Goal: Information Seeking & Learning: Learn about a topic

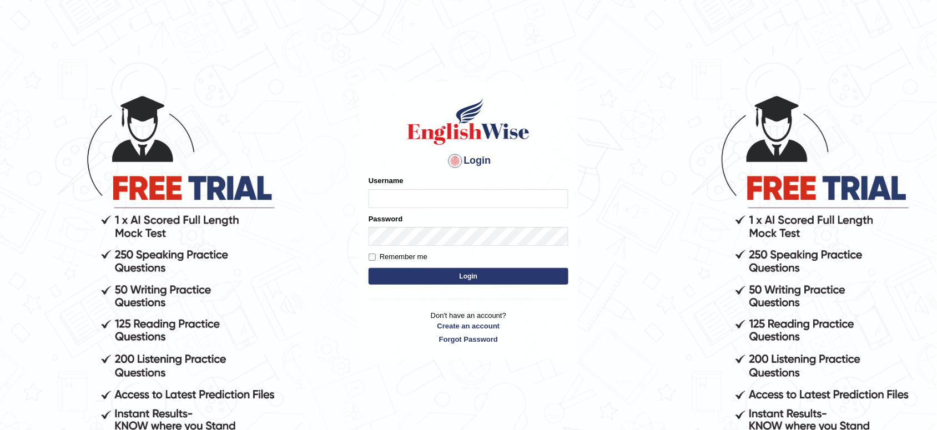
type input "musukwaluis1"
click at [395, 278] on button "Login" at bounding box center [469, 276] width 200 height 17
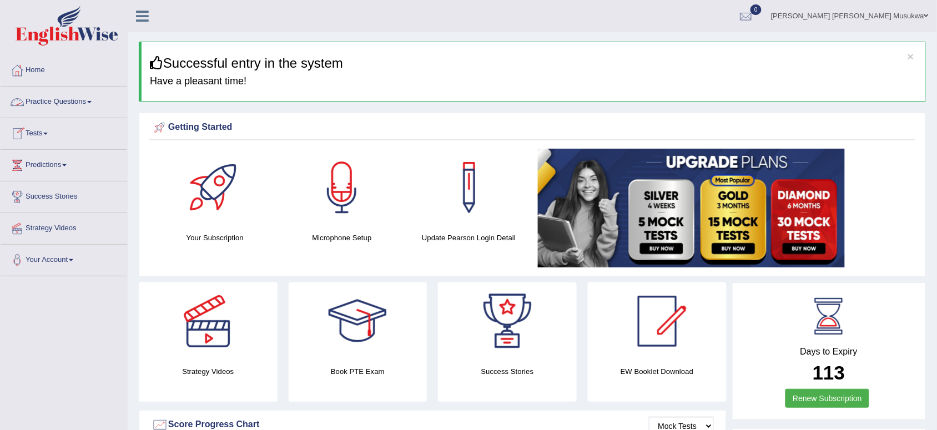
click at [73, 104] on link "Practice Questions" at bounding box center [64, 101] width 127 height 28
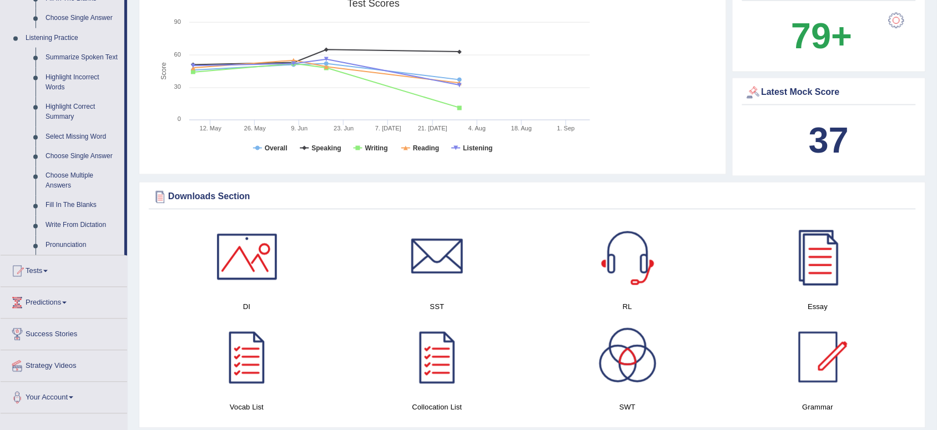
scroll to position [419, 0]
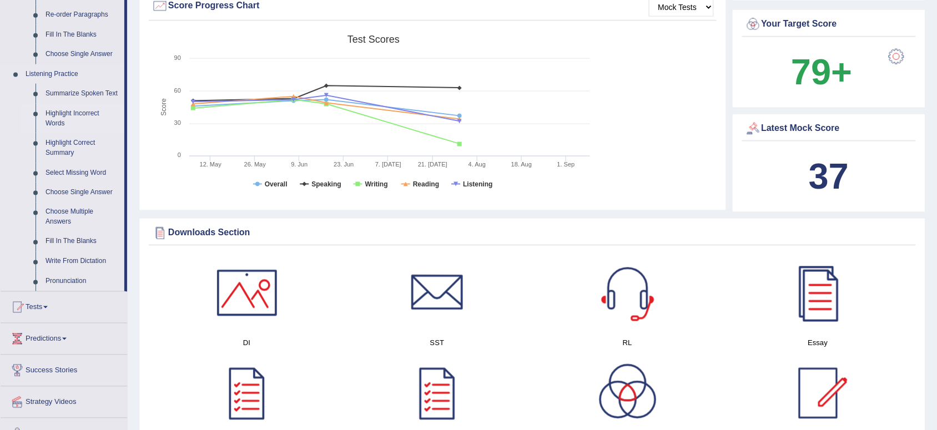
click at [61, 112] on link "Highlight Incorrect Words" at bounding box center [83, 118] width 84 height 29
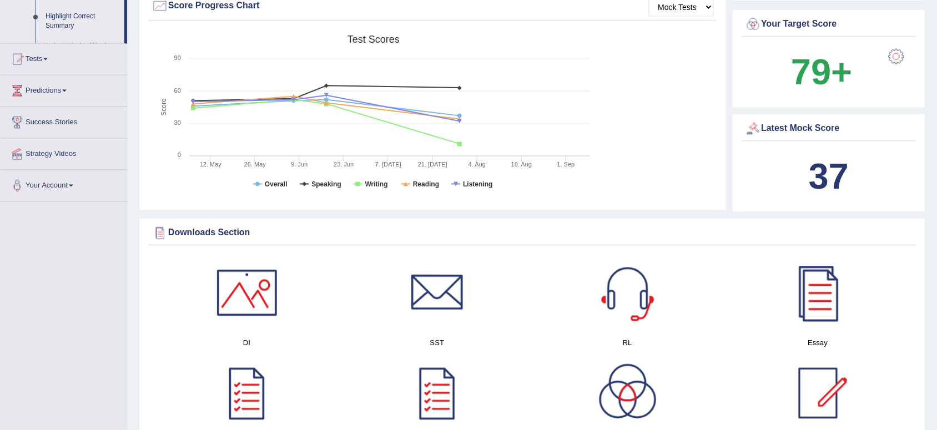
scroll to position [354, 0]
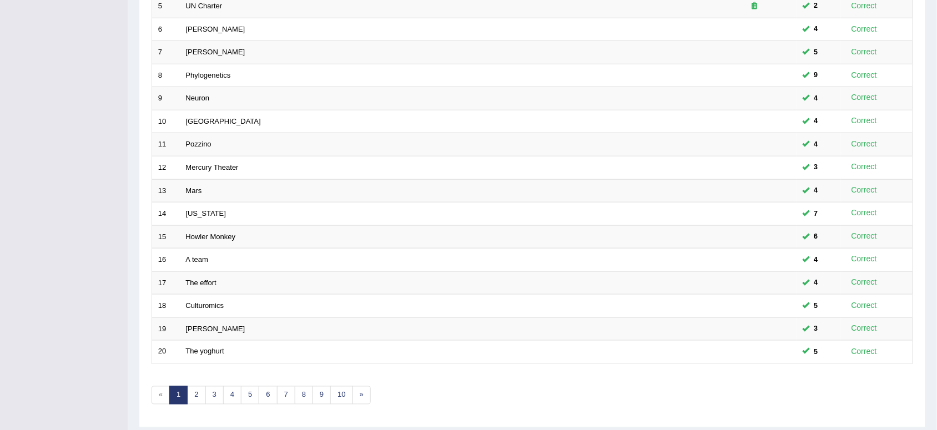
scroll to position [308, 0]
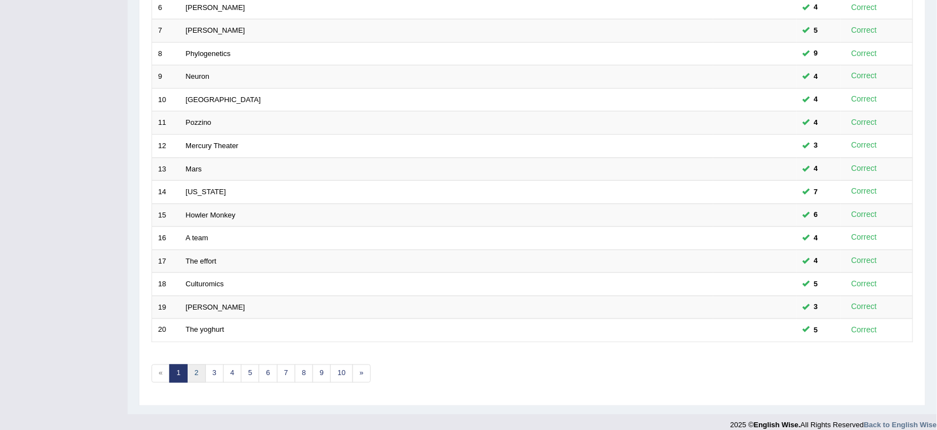
click at [200, 365] on link "2" at bounding box center [196, 374] width 18 height 18
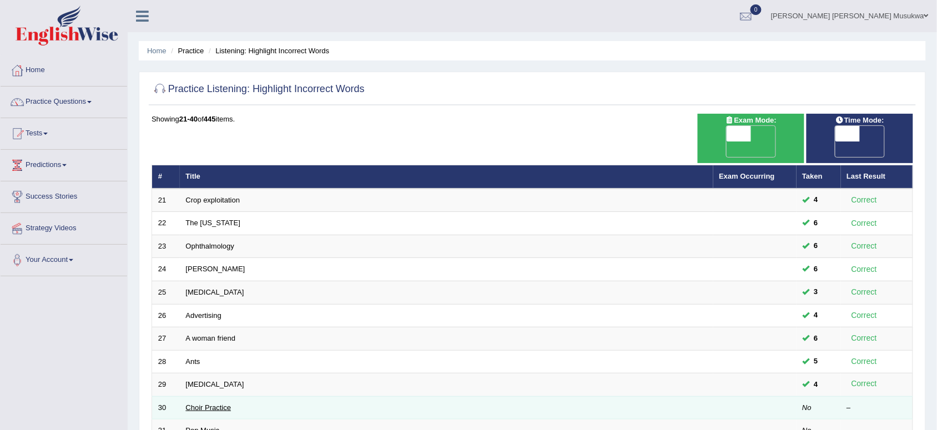
click at [200, 404] on link "Choir Practice" at bounding box center [209, 408] width 46 height 8
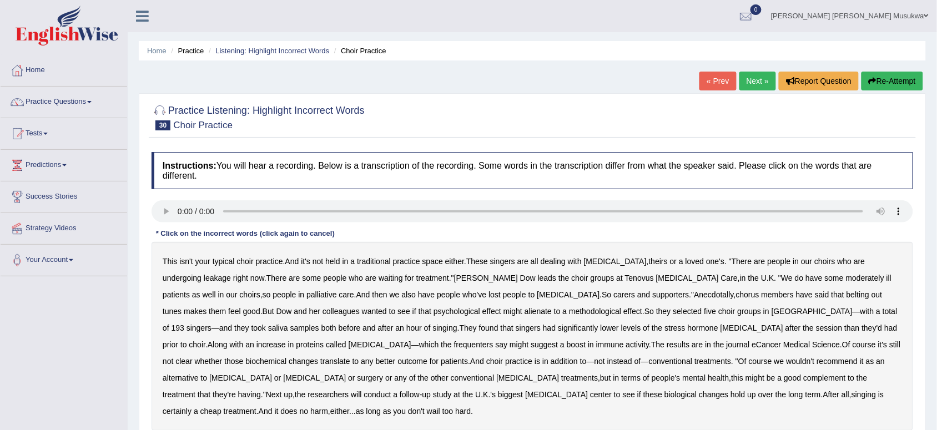
click at [204, 279] on b "leakage" at bounding box center [217, 278] width 27 height 9
click at [597, 285] on div "This isn't your typical choir practice . And it's not held in a traditional pra…" at bounding box center [533, 336] width 762 height 189
click at [517, 300] on div "This isn't your typical choir practice . And it's not held in a traditional pra…" at bounding box center [533, 336] width 762 height 189
click at [525, 309] on b "alienate" at bounding box center [538, 311] width 27 height 9
click at [569, 310] on b "methodological" at bounding box center [595, 311] width 52 height 9
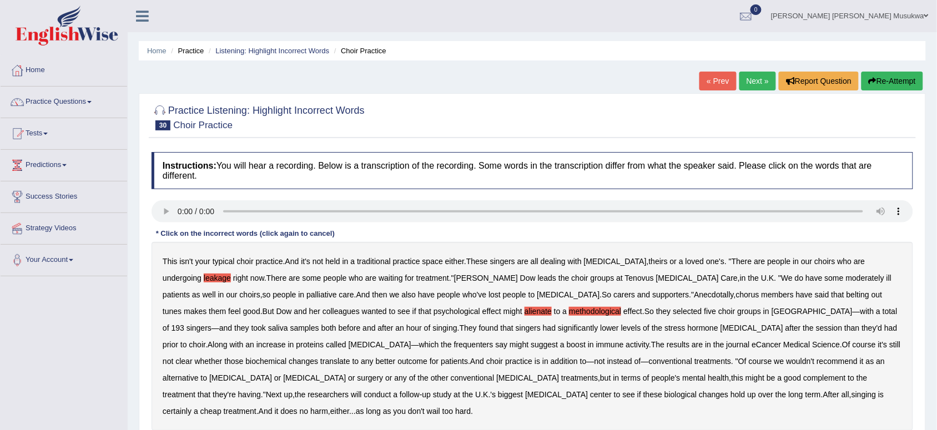
click at [816, 359] on b "recommend" at bounding box center [836, 361] width 41 height 9
click at [934, 417] on div "Home Practice Listening: Highlight Incorrect Words Choir Practice « Prev Next »…" at bounding box center [532, 277] width 809 height 555
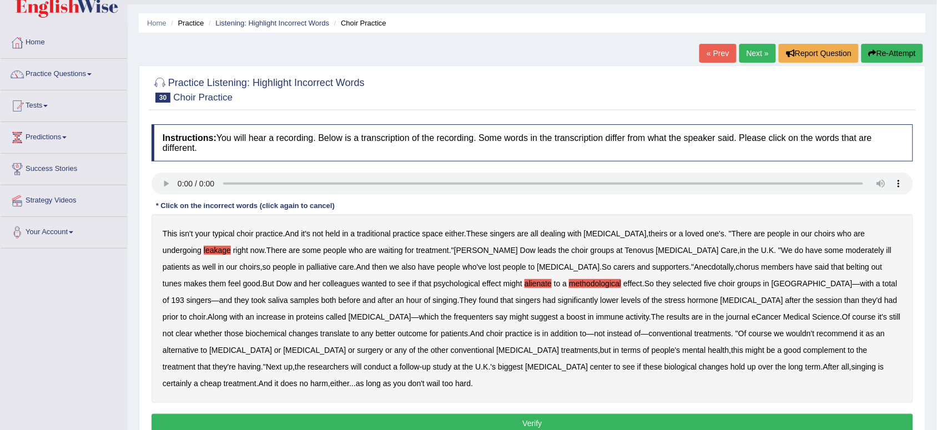
scroll to position [56, 0]
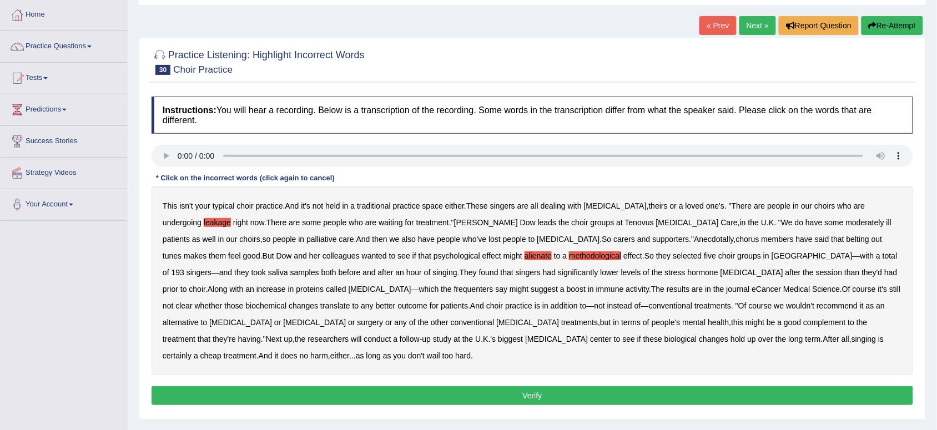
drag, startPoint x: 534, startPoint y: 214, endPoint x: 553, endPoint y: 210, distance: 19.4
click at [553, 210] on div "This isn't your typical choir practice . And it's not held in a traditional pra…" at bounding box center [533, 280] width 762 height 189
drag, startPoint x: 639, startPoint y: 220, endPoint x: 742, endPoint y: 206, distance: 104.2
click at [742, 206] on div "This isn't your typical choir practice . And it's not held in a traditional pra…" at bounding box center [533, 280] width 762 height 189
click at [525, 259] on b "alienate" at bounding box center [538, 255] width 27 height 9
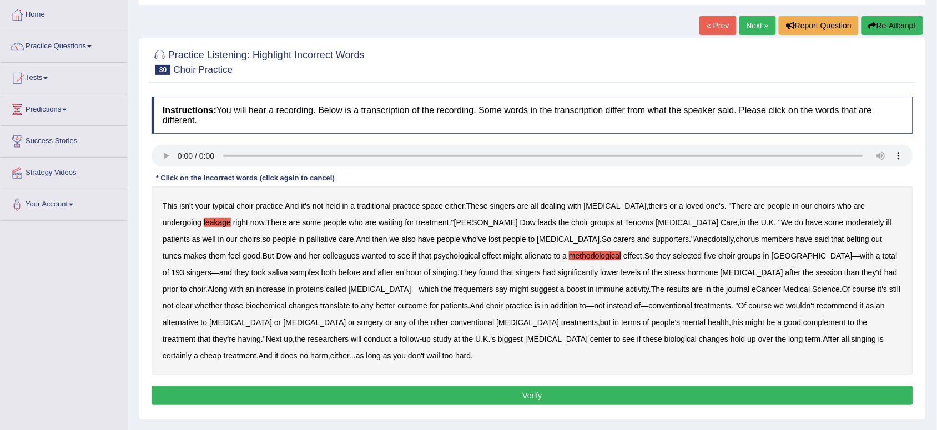
click at [623, 251] on b "effect" at bounding box center [632, 255] width 19 height 9
click at [623, 254] on b "effect" at bounding box center [632, 255] width 19 height 9
click at [525, 254] on b "alienate" at bounding box center [538, 255] width 27 height 9
click at [598, 331] on div "This isn't your typical choir practice . And it's not held in a traditional pra…" at bounding box center [533, 280] width 762 height 189
drag, startPoint x: 550, startPoint y: 326, endPoint x: 544, endPoint y: 379, distance: 53.0
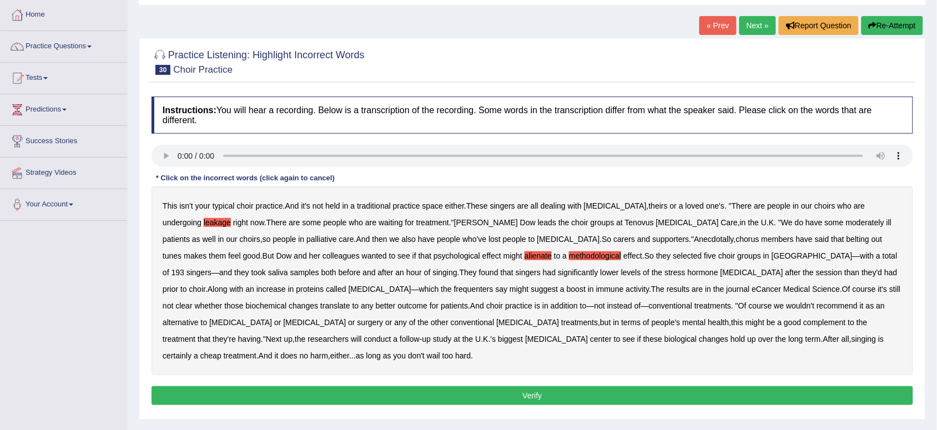
click at [544, 379] on div "Instructions: You will hear a recording. Below is a transcription of the record…" at bounding box center [532, 252] width 767 height 323
click at [544, 386] on button "Verify" at bounding box center [533, 395] width 762 height 19
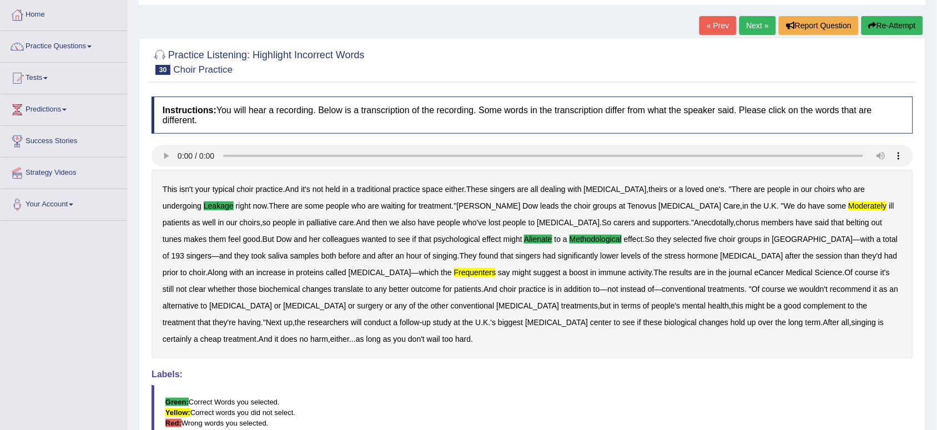
click at [880, 23] on button "Re-Attempt" at bounding box center [892, 25] width 62 height 19
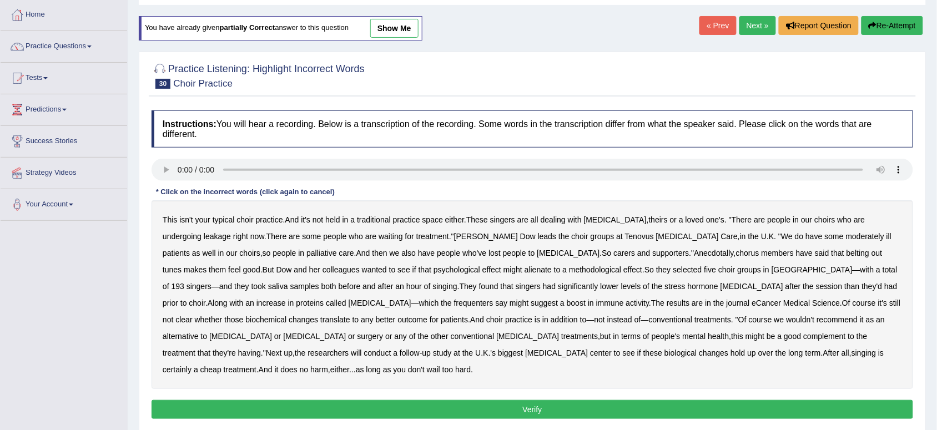
scroll to position [56, 0]
drag, startPoint x: 798, startPoint y: 237, endPoint x: 744, endPoint y: 248, distance: 54.3
click at [744, 248] on div "This isn't your typical choir practice . And it's not held in a traditional pra…" at bounding box center [533, 294] width 762 height 189
click at [394, 228] on div "This isn't your typical choir practice . And it's not held in a traditional pra…" at bounding box center [533, 294] width 762 height 189
click at [204, 240] on b "leakage" at bounding box center [217, 236] width 27 height 9
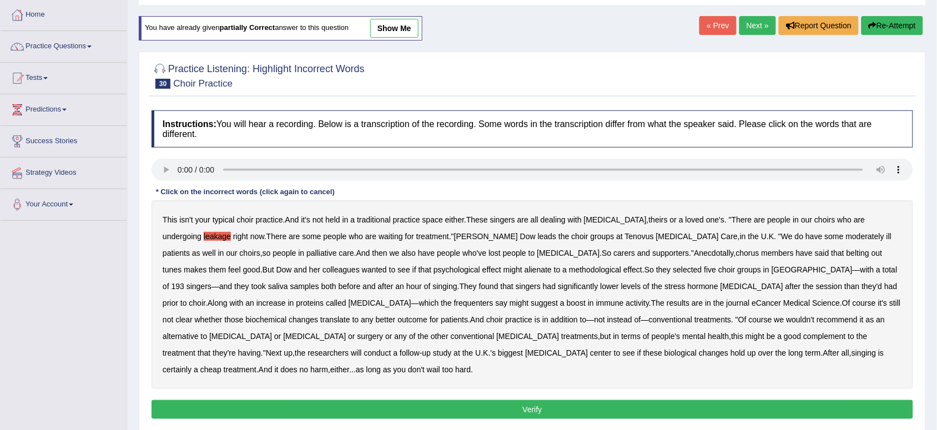
click at [846, 236] on b "moderately" at bounding box center [865, 236] width 38 height 9
click at [525, 273] on b "alienate" at bounding box center [538, 269] width 27 height 9
click at [569, 267] on b "methodological" at bounding box center [595, 269] width 52 height 9
drag, startPoint x: 695, startPoint y: 319, endPoint x: 730, endPoint y: 318, distance: 34.4
click at [730, 318] on div "This isn't your typical choir practice . And it's not held in a traditional pra…" at bounding box center [533, 294] width 762 height 189
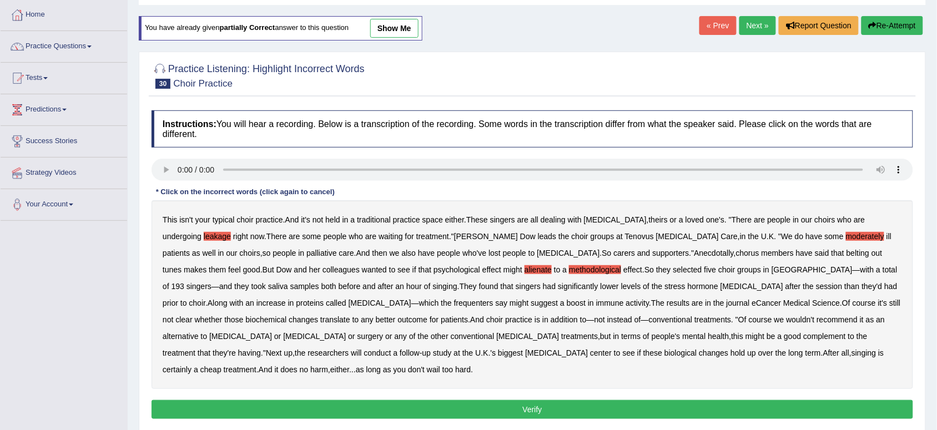
click at [454, 300] on b "frequenters" at bounding box center [473, 303] width 39 height 9
drag, startPoint x: 214, startPoint y: 300, endPoint x: 225, endPoint y: 303, distance: 12.0
click at [454, 303] on b "frequenters" at bounding box center [473, 303] width 39 height 9
click at [454, 300] on b "frequenters" at bounding box center [473, 303] width 39 height 9
click at [547, 400] on button "Verify" at bounding box center [533, 409] width 762 height 19
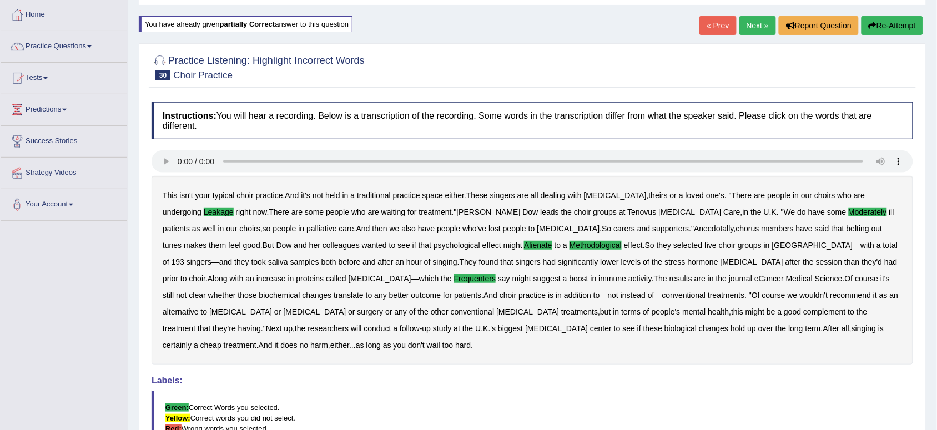
click at [759, 31] on link "Next »" at bounding box center [757, 25] width 37 height 19
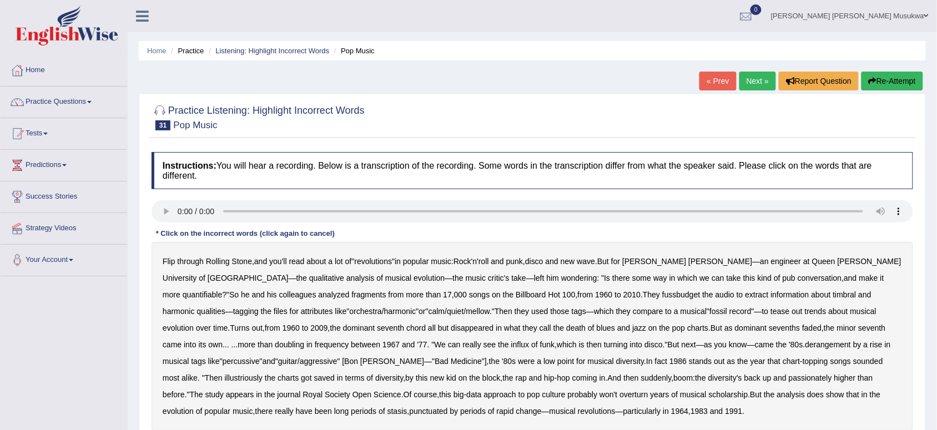
scroll to position [153, 0]
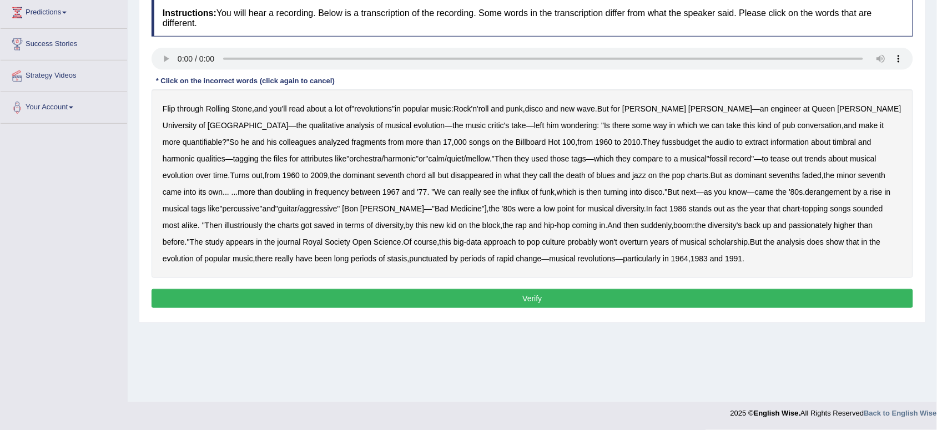
drag, startPoint x: 636, startPoint y: 118, endPoint x: 683, endPoint y: 121, distance: 47.3
click at [683, 121] on div "Flip through Rolling Stone , and you'll read about a lot of " revolutions " in …" at bounding box center [533, 183] width 762 height 189
drag, startPoint x: 684, startPoint y: 119, endPoint x: 742, endPoint y: 142, distance: 61.8
click at [742, 142] on div "Flip through Rolling Stone , and you'll read about a lot of " revolutions " in …" at bounding box center [533, 183] width 762 height 189
click at [662, 140] on b "fussbudget" at bounding box center [681, 142] width 38 height 9
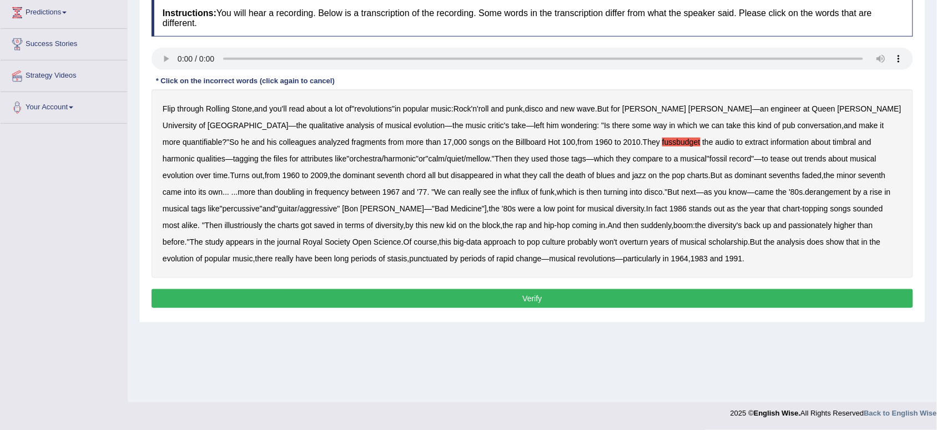
click at [223, 188] on b "own" at bounding box center [215, 192] width 14 height 9
drag, startPoint x: 517, startPoint y: 193, endPoint x: 545, endPoint y: 173, distance: 33.7
click at [545, 173] on div "Flip through Rolling Stone , and you'll read about a lot of " revolutions " in …" at bounding box center [533, 183] width 762 height 189
drag, startPoint x: 675, startPoint y: 235, endPoint x: 701, endPoint y: 234, distance: 25.6
click at [701, 234] on div "Flip through Rolling Stone , and you'll read about a lot of " revolutions " in …" at bounding box center [533, 183] width 762 height 189
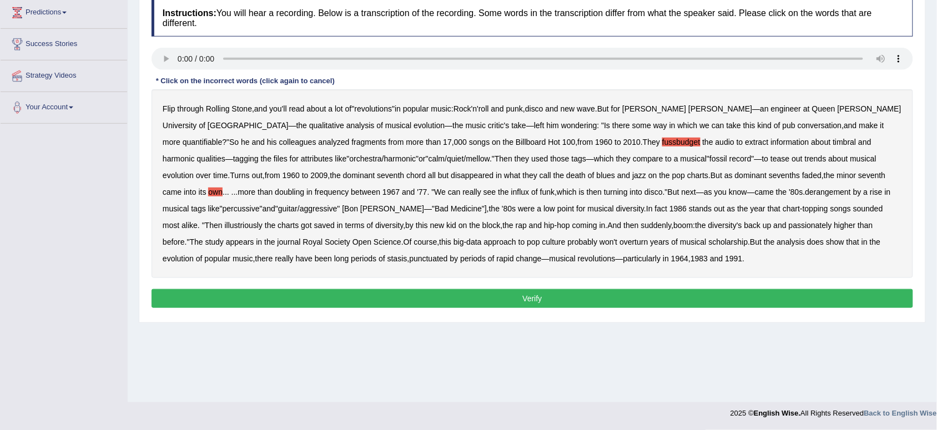
click at [263, 221] on b "illustriously" at bounding box center [244, 225] width 38 height 9
click at [527, 303] on button "Verify" at bounding box center [533, 298] width 762 height 19
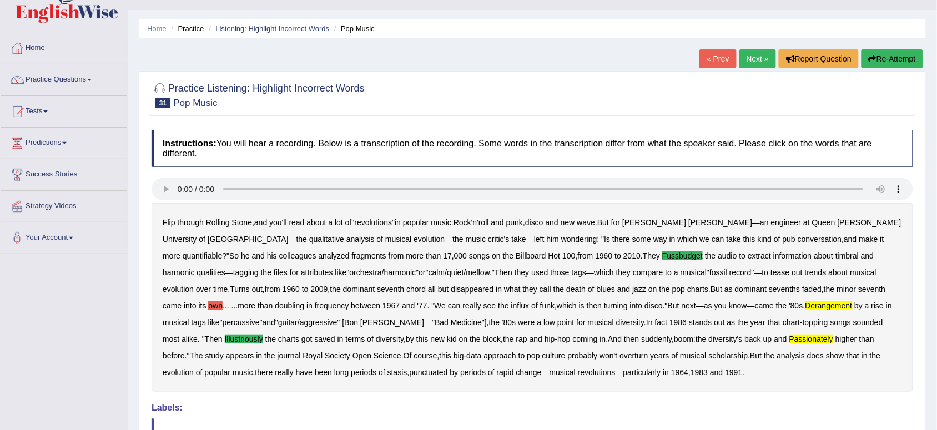
scroll to position [14, 0]
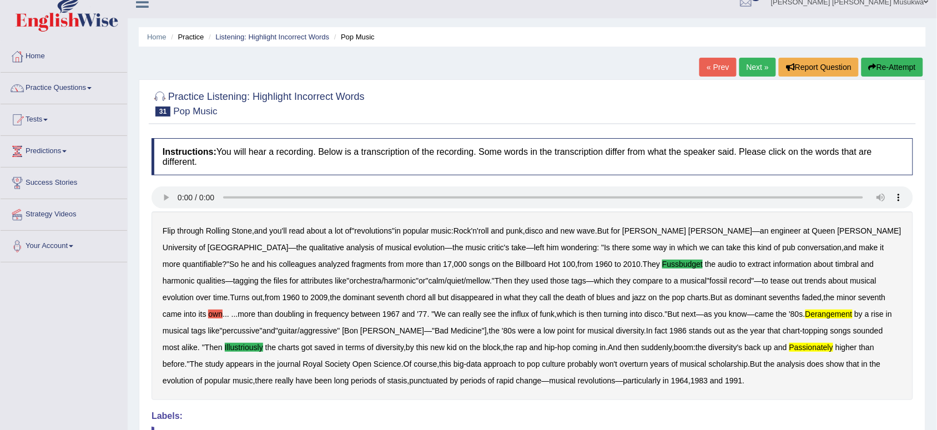
click at [892, 63] on button "Re-Attempt" at bounding box center [892, 67] width 62 height 19
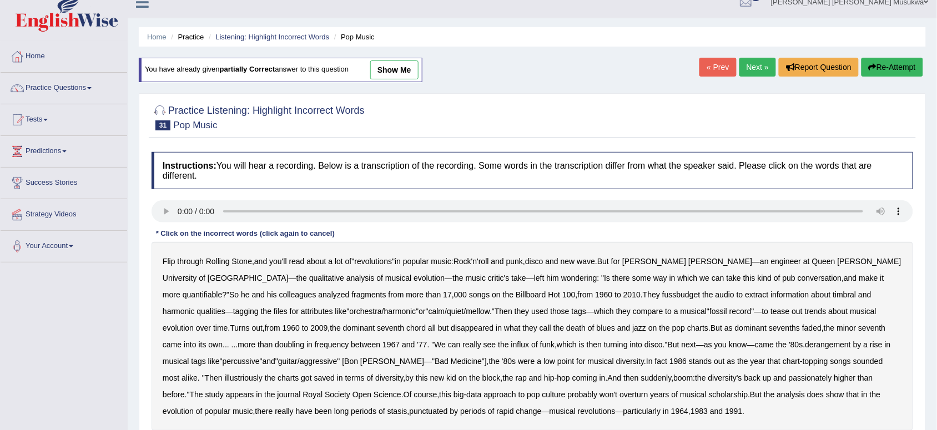
scroll to position [14, 0]
click at [567, 270] on div "Flip through Rolling Stone , and you'll read about a lot of " revolutions " in …" at bounding box center [533, 336] width 762 height 189
click at [798, 278] on b "conversation" at bounding box center [820, 278] width 44 height 9
click at [735, 329] on b "dominant" at bounding box center [751, 328] width 32 height 9
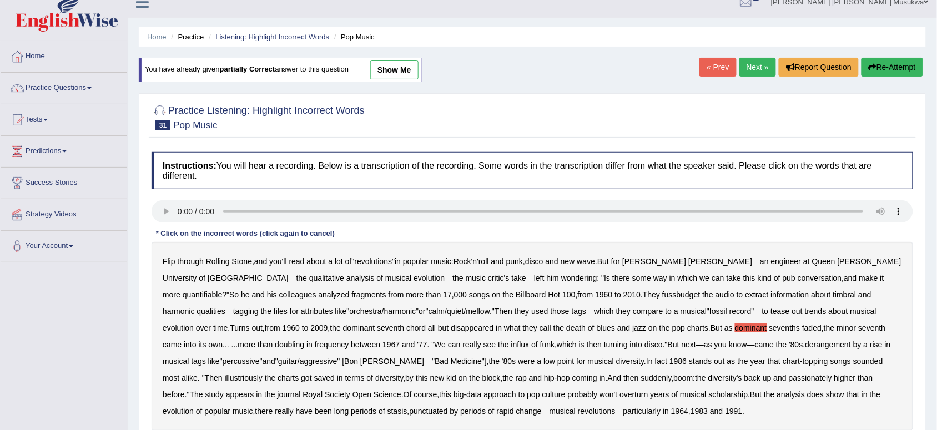
click at [735, 325] on b "dominant" at bounding box center [751, 328] width 32 height 9
click at [669, 357] on b "1986" at bounding box center [677, 361] width 17 height 9
click at [478, 351] on div "Flip through Rolling Stone , and you'll read about a lot of " revolutions " in …" at bounding box center [533, 336] width 762 height 189
click at [669, 364] on b "1986" at bounding box center [677, 361] width 17 height 9
click at [263, 374] on b "illustriously" at bounding box center [244, 378] width 38 height 9
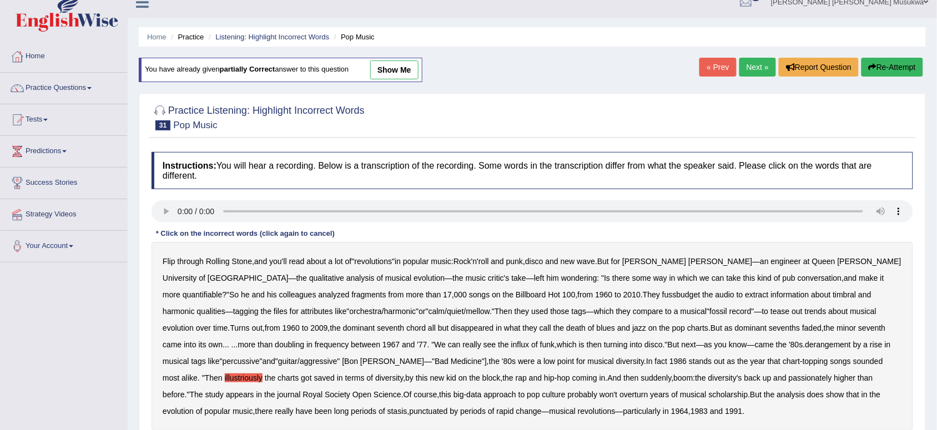
drag, startPoint x: 797, startPoint y: 376, endPoint x: 684, endPoint y: 367, distance: 113.6
click at [684, 367] on div "Flip through Rolling Stone , and you'll read about a lot of " revolutions " in …" at bounding box center [533, 336] width 762 height 189
click at [515, 389] on div "Flip through Rolling Stone , and you'll read about a lot of " revolutions " in …" at bounding box center [533, 336] width 762 height 189
drag, startPoint x: 358, startPoint y: 284, endPoint x: 375, endPoint y: 281, distance: 16.8
click at [375, 281] on div "Flip through Rolling Stone , and you'll read about a lot of " revolutions " in …" at bounding box center [533, 336] width 762 height 189
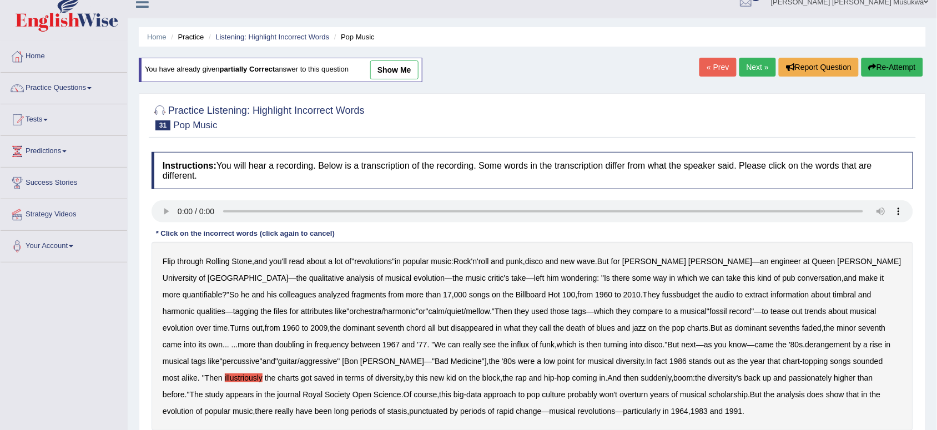
click at [662, 293] on b "fussbudget" at bounding box center [681, 294] width 38 height 9
click at [225, 307] on b "qualities" at bounding box center [210, 311] width 28 height 9
click at [805, 345] on b "derangement" at bounding box center [828, 344] width 46 height 9
click at [789, 380] on b "passionately" at bounding box center [810, 378] width 43 height 9
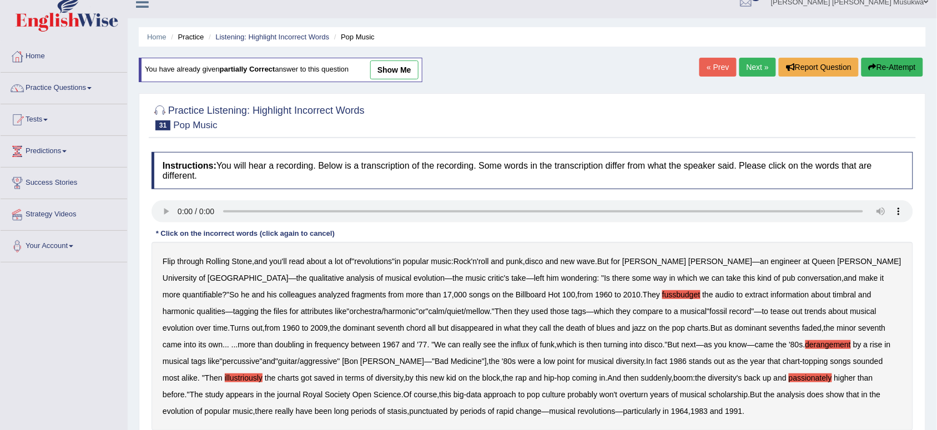
click at [422, 401] on div "Flip through Rolling Stone , and you'll read about a lot of " revolutions " in …" at bounding box center [533, 336] width 762 height 189
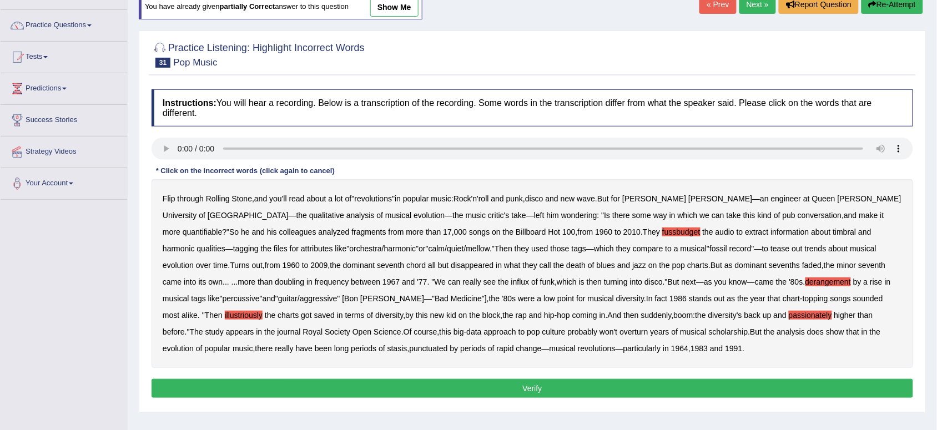
scroll to position [97, 0]
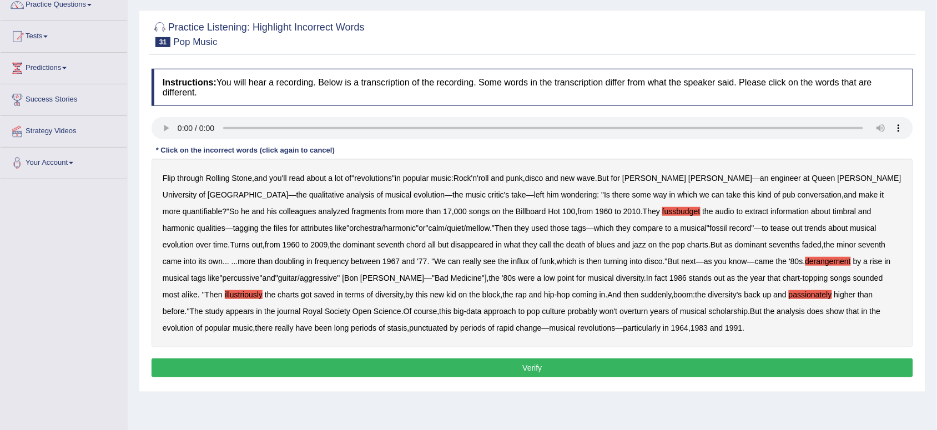
click at [603, 371] on button "Verify" at bounding box center [533, 368] width 762 height 19
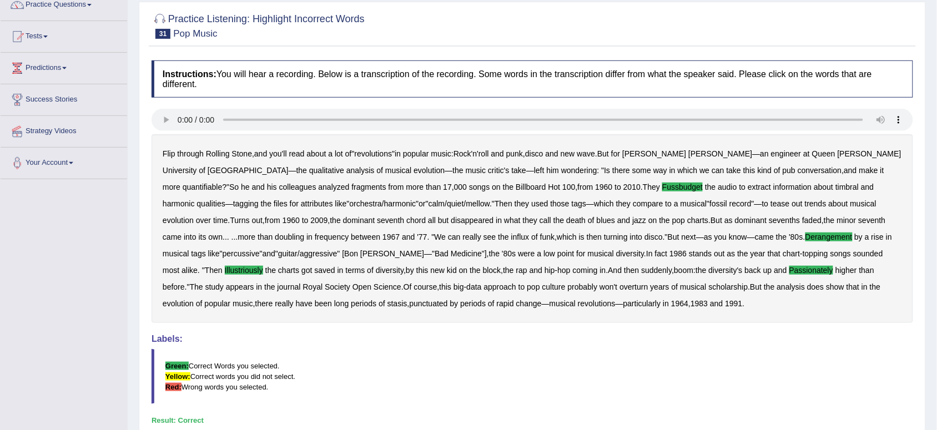
drag, startPoint x: 925, startPoint y: 372, endPoint x: 942, endPoint y: 394, distance: 28.4
click at [936, 333] on html "Toggle navigation Home Practice Questions Speaking Practice Read Aloud Repeat S…" at bounding box center [468, 118] width 937 height 430
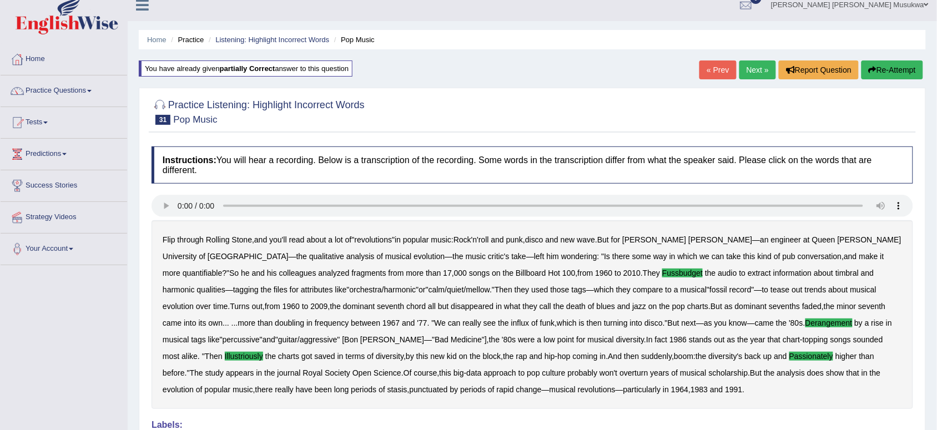
scroll to position [0, 0]
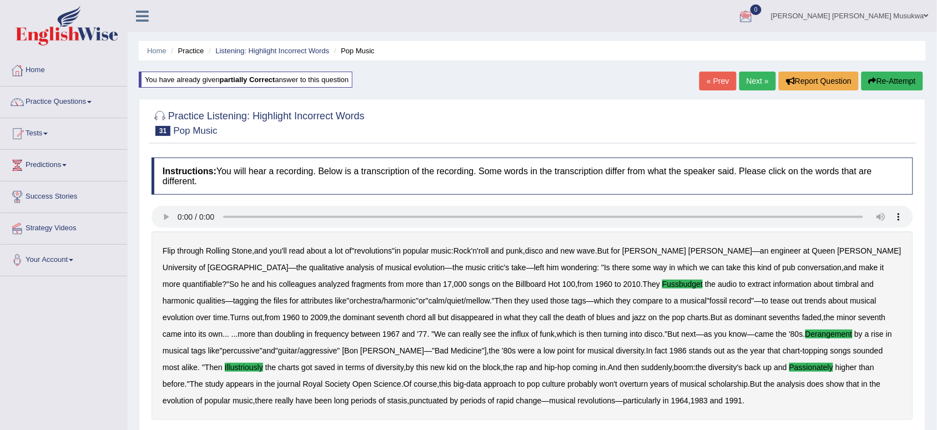
click at [753, 78] on link "Next »" at bounding box center [757, 81] width 37 height 19
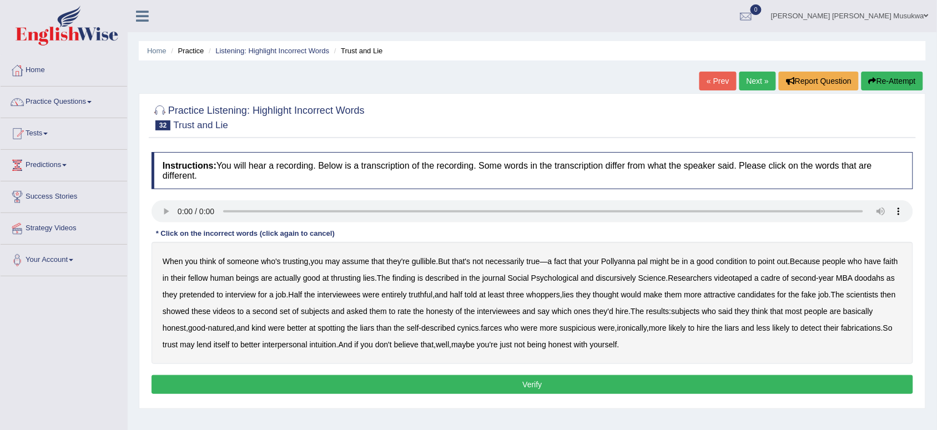
click at [625, 275] on b "discursively" at bounding box center [616, 278] width 40 height 9
drag, startPoint x: 441, startPoint y: 276, endPoint x: 361, endPoint y: 279, distance: 80.5
click at [361, 279] on div "When you think of someone who's trusting , you may assume that they're gullible…" at bounding box center [533, 303] width 762 height 122
click at [361, 279] on b "thrusting" at bounding box center [346, 278] width 30 height 9
click at [198, 300] on div "When you think of someone who's trusting , you may assume that they're gullible…" at bounding box center [533, 303] width 762 height 122
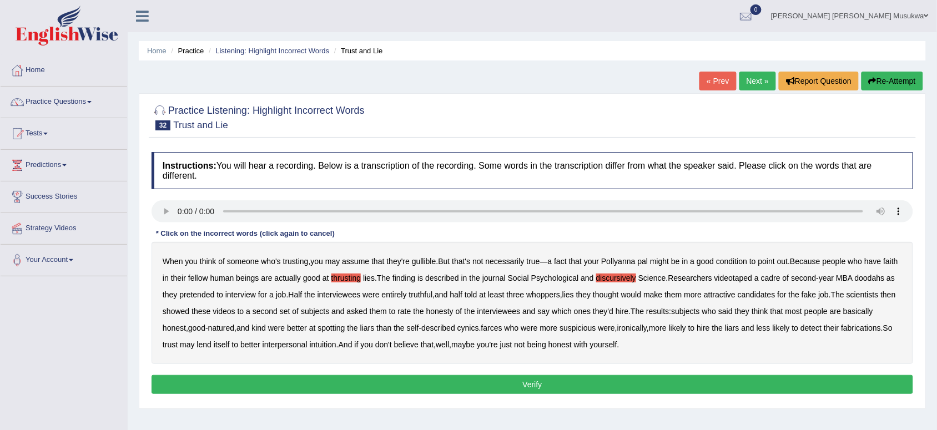
click at [855, 283] on b "doodahs" at bounding box center [870, 278] width 30 height 9
click at [526, 389] on button "Verify" at bounding box center [533, 384] width 762 height 19
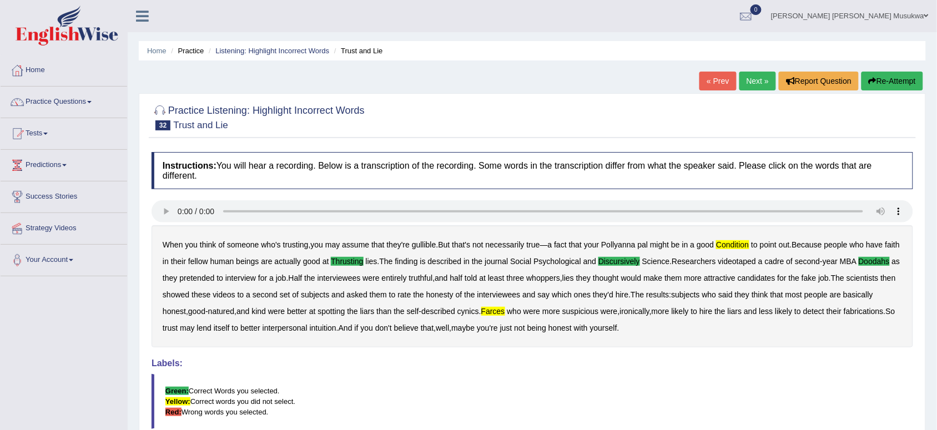
click at [903, 75] on button "Re-Attempt" at bounding box center [892, 81] width 62 height 19
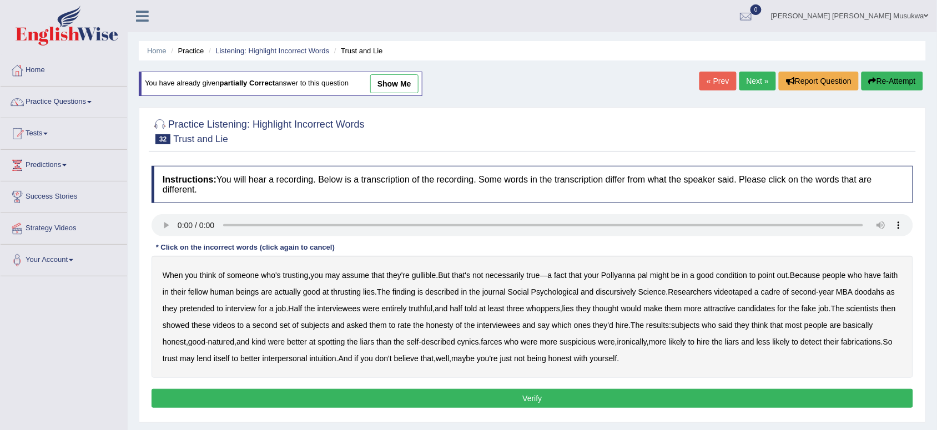
click at [735, 279] on b "condition" at bounding box center [731, 275] width 31 height 9
click at [632, 290] on b "discursively" at bounding box center [616, 292] width 40 height 9
click at [855, 296] on b "doodahs" at bounding box center [870, 292] width 30 height 9
drag, startPoint x: 687, startPoint y: 323, endPoint x: 336, endPoint y: 351, distance: 352.5
click at [336, 351] on div "When you think of someone who's trusting , you may assume that they're gullible…" at bounding box center [533, 317] width 762 height 122
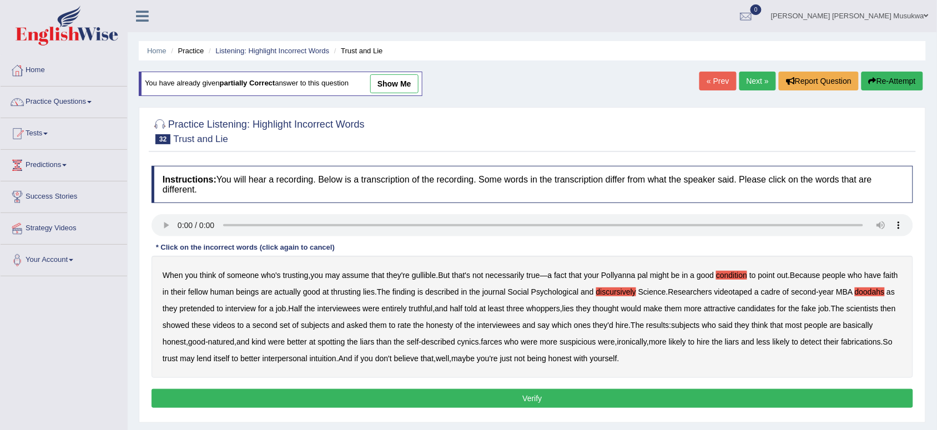
click at [587, 329] on div "When you think of someone who's trusting , you may assume that they're gullible…" at bounding box center [533, 317] width 762 height 122
click at [358, 292] on b "thrusting" at bounding box center [346, 292] width 30 height 9
click at [458, 395] on button "Verify" at bounding box center [533, 398] width 762 height 19
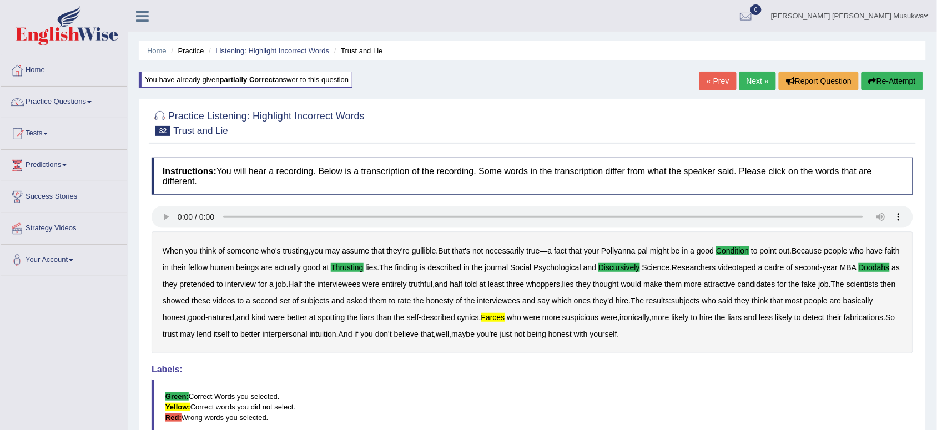
click at [898, 79] on button "Re-Attempt" at bounding box center [892, 81] width 62 height 19
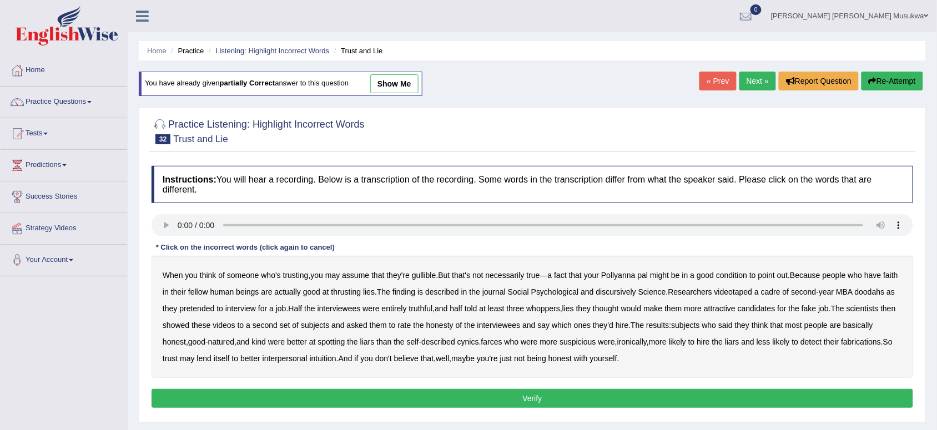
click at [742, 273] on b "condition" at bounding box center [731, 275] width 31 height 9
click at [361, 290] on b "thrusting" at bounding box center [346, 292] width 30 height 9
click at [173, 314] on div "When you think of someone who's trusting , you may assume that they're gullible…" at bounding box center [533, 317] width 762 height 122
click at [855, 296] on b "doodahs" at bounding box center [870, 292] width 30 height 9
click at [689, 342] on div "When you think of someone who's trusting , you may assume that they're gullible…" at bounding box center [533, 317] width 762 height 122
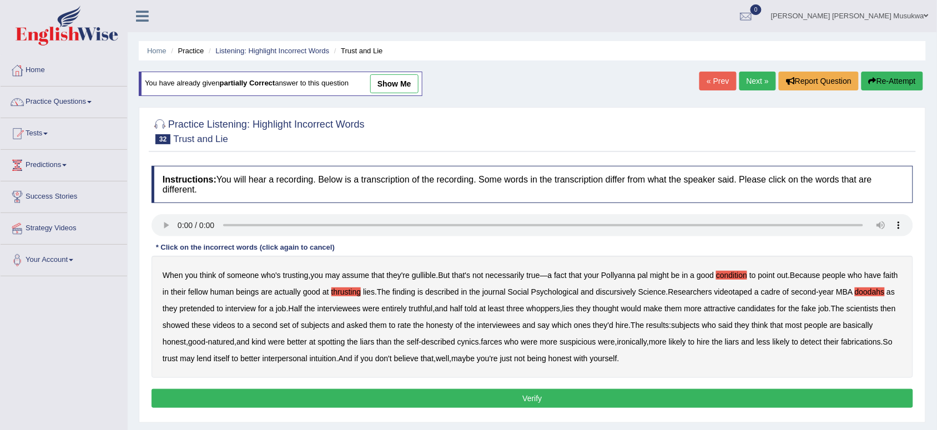
click at [689, 342] on div "When you think of someone who's trusting , you may assume that they're gullible…" at bounding box center [533, 317] width 762 height 122
click at [502, 342] on b "farces" at bounding box center [491, 341] width 21 height 9
click at [525, 305] on b "three" at bounding box center [516, 308] width 18 height 9
click at [525, 307] on b "three" at bounding box center [516, 308] width 18 height 9
click at [628, 289] on b "discursively" at bounding box center [616, 292] width 40 height 9
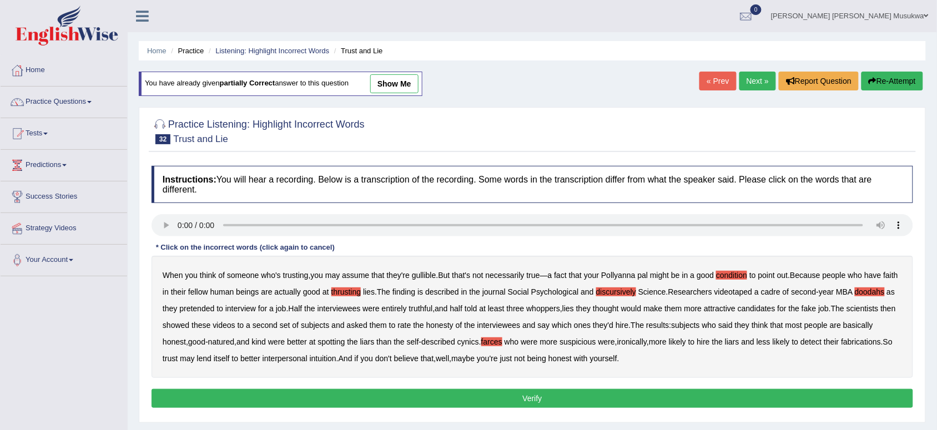
drag, startPoint x: 569, startPoint y: 317, endPoint x: 643, endPoint y: 314, distance: 73.9
click at [643, 314] on div "When you think of someone who's trusting , you may assume that they're gullible…" at bounding box center [533, 317] width 762 height 122
drag, startPoint x: 836, startPoint y: 330, endPoint x: 545, endPoint y: 375, distance: 294.2
click at [545, 375] on div "When you think of someone who's trusting , you may assume that they're gullible…" at bounding box center [533, 317] width 762 height 122
click at [546, 397] on button "Verify" at bounding box center [533, 398] width 762 height 19
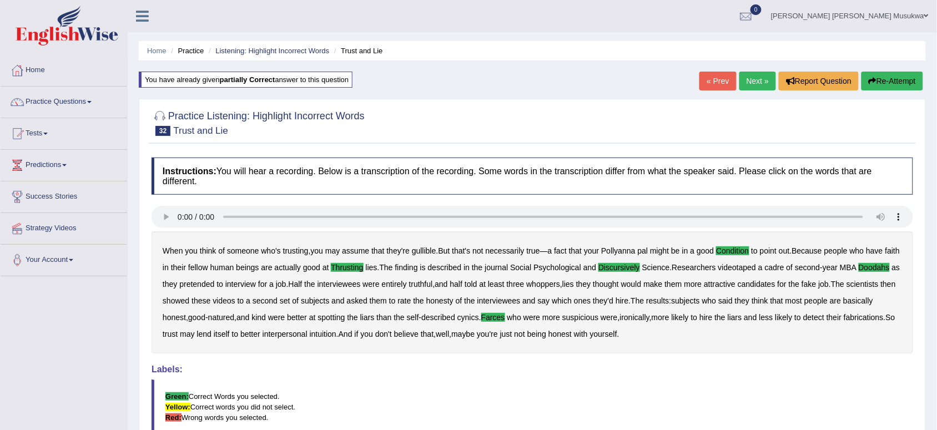
drag, startPoint x: 734, startPoint y: 187, endPoint x: 720, endPoint y: 170, distance: 21.8
click at [720, 170] on h4 "Instructions: You will hear a recording. Below is a transcription of the record…" at bounding box center [533, 176] width 762 height 37
drag, startPoint x: 720, startPoint y: 170, endPoint x: 720, endPoint y: 129, distance: 40.5
click at [720, 129] on div "Practice Listening: Highlight Incorrect Words 32 Trust and Lie Instructions: Yo…" at bounding box center [532, 314] width 787 height 430
click at [748, 76] on link "Next »" at bounding box center [757, 81] width 37 height 19
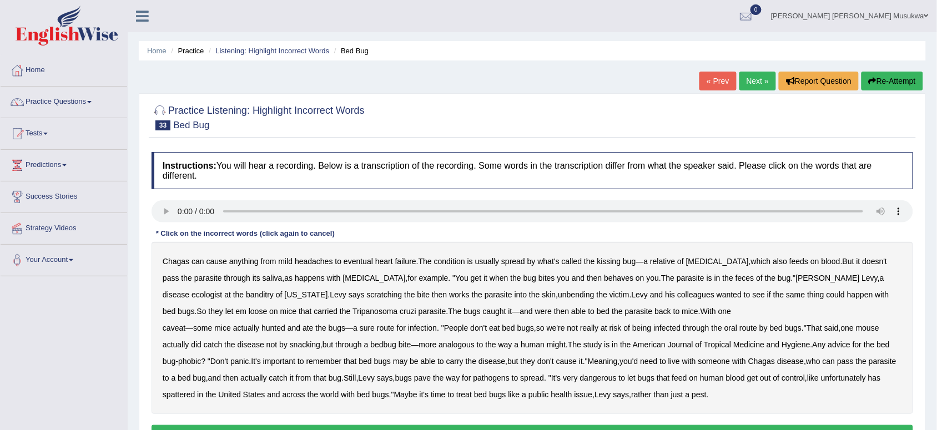
click at [604, 281] on b "behaves" at bounding box center [618, 278] width 29 height 9
click at [651, 272] on div "Chagas can cause anything from mild headaches to eventual [MEDICAL_DATA] . The …" at bounding box center [533, 328] width 762 height 172
click at [535, 310] on b "were" at bounding box center [543, 311] width 17 height 9
click at [535, 311] on b "were" at bounding box center [543, 311] width 17 height 9
click at [458, 279] on div "Chagas can cause anything from mild headaches to eventual heart failure . The c…" at bounding box center [533, 328] width 762 height 172
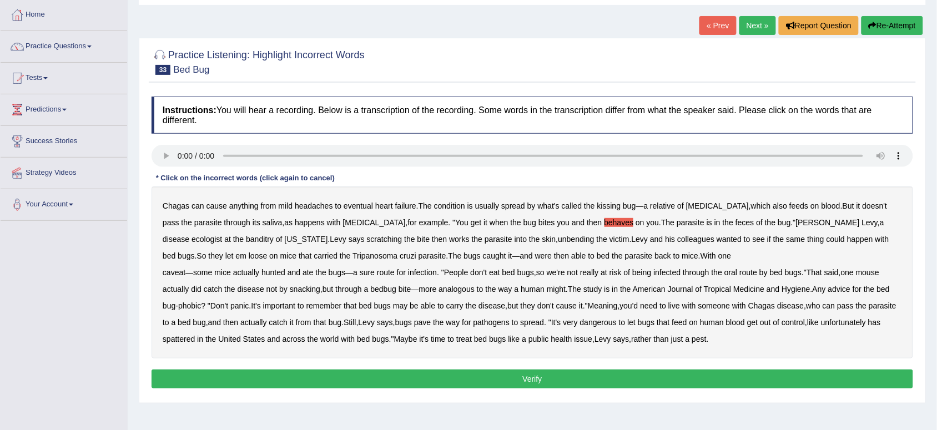
scroll to position [83, 0]
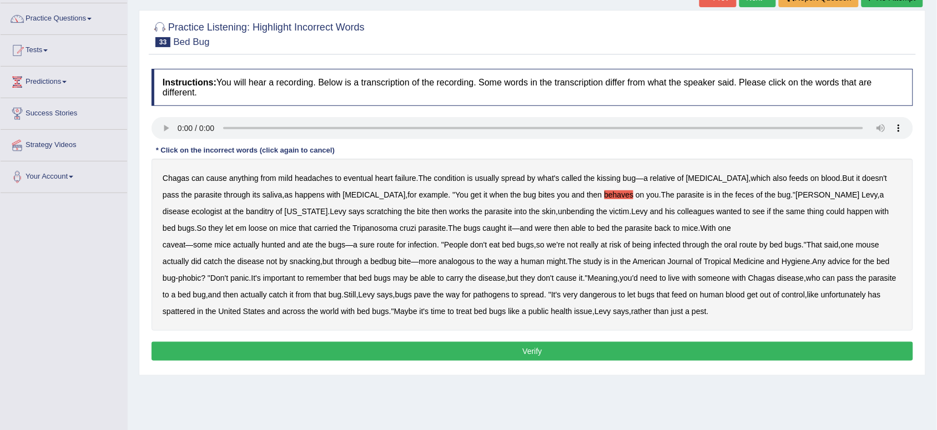
click at [554, 351] on button "Verify" at bounding box center [533, 351] width 762 height 19
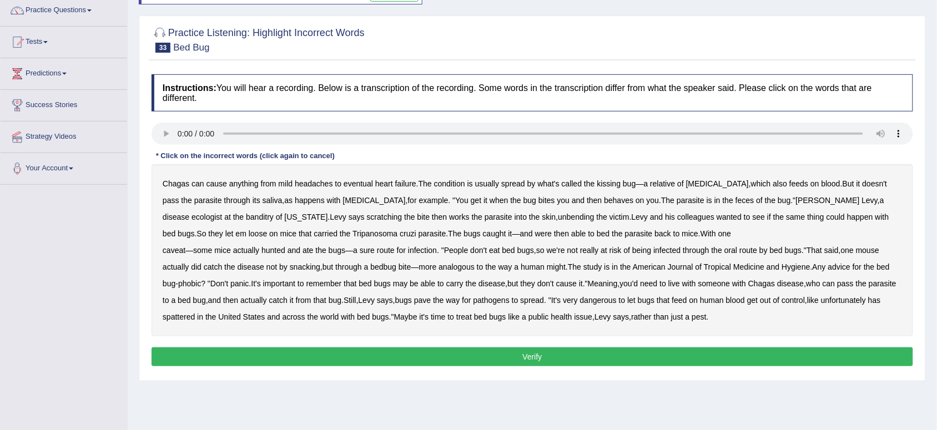
click at [604, 201] on b "behaves" at bounding box center [618, 200] width 29 height 9
click at [246, 218] on b "banditry" at bounding box center [260, 217] width 28 height 9
click at [597, 233] on b "bed" at bounding box center [603, 233] width 13 height 9
click at [195, 317] on b "spattered" at bounding box center [179, 316] width 32 height 9
click at [223, 181] on b "cause" at bounding box center [216, 183] width 21 height 9
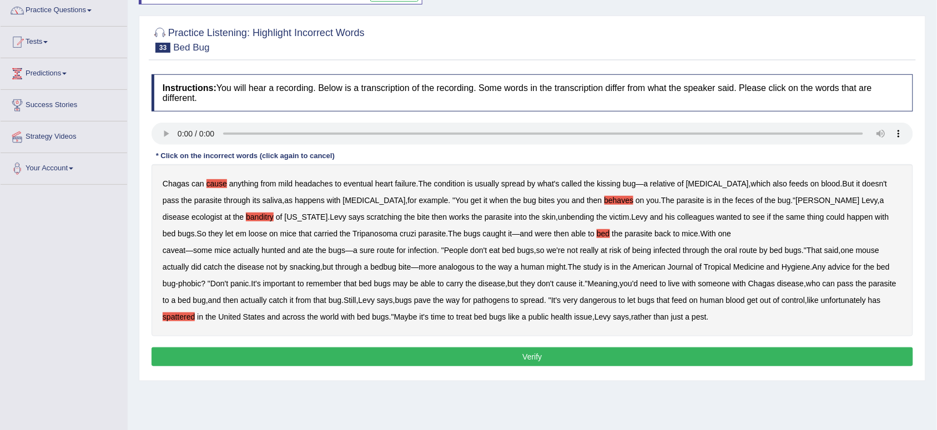
click at [220, 185] on b "cause" at bounding box center [216, 183] width 21 height 9
click at [529, 354] on button "Verify" at bounding box center [533, 356] width 762 height 19
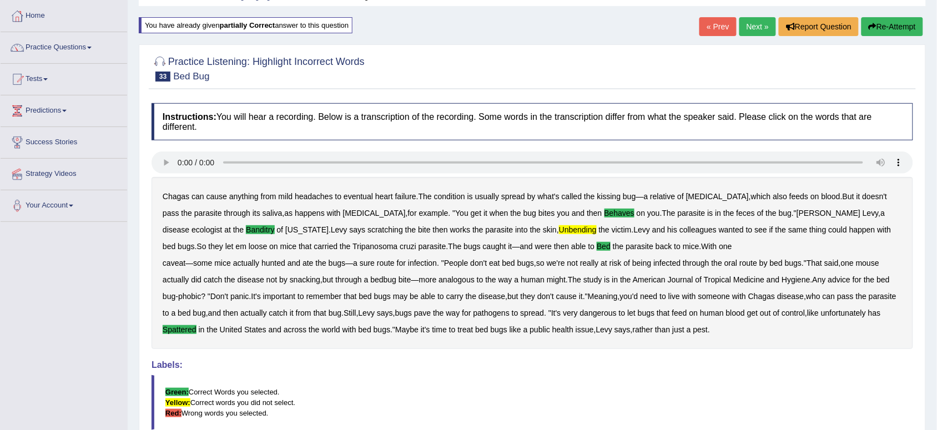
scroll to position [36, 0]
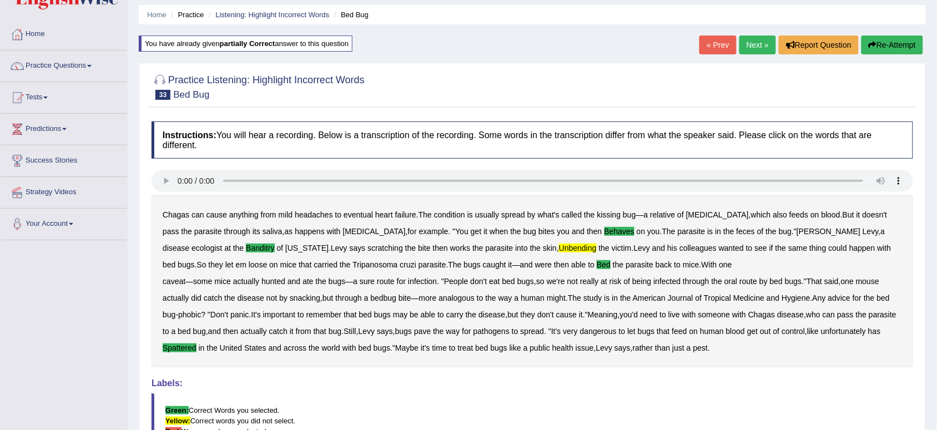
click at [886, 43] on button "Re-Attempt" at bounding box center [892, 45] width 62 height 19
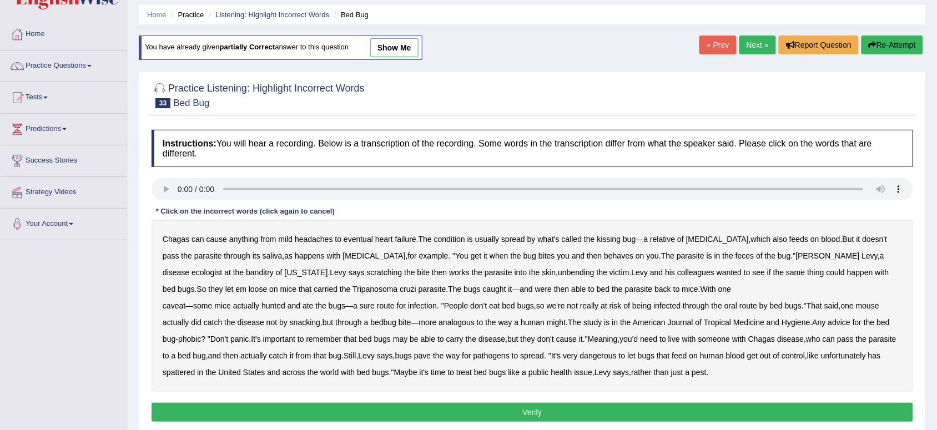
scroll to position [36, 0]
drag, startPoint x: 283, startPoint y: 312, endPoint x: 347, endPoint y: 326, distance: 65.3
click at [347, 326] on div "Chagas can cause anything from mild headaches to eventual [MEDICAL_DATA] . The …" at bounding box center [533, 306] width 762 height 172
click at [604, 255] on b "behaves" at bounding box center [618, 255] width 29 height 9
click at [246, 270] on b "banditry" at bounding box center [260, 272] width 28 height 9
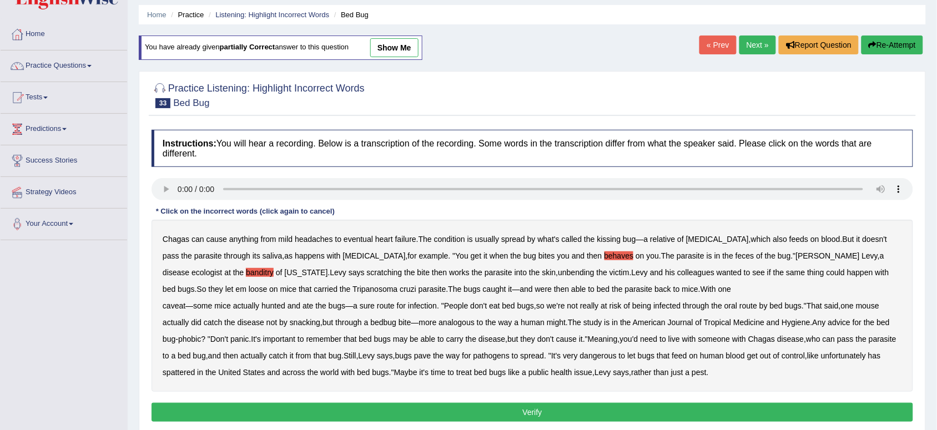
click at [558, 275] on b "unbending" at bounding box center [576, 272] width 36 height 9
drag, startPoint x: 494, startPoint y: 275, endPoint x: 543, endPoint y: 281, distance: 49.2
click at [543, 281] on div "Chagas can cause anything from mild headaches to eventual [MEDICAL_DATA] . The …" at bounding box center [533, 306] width 762 height 172
click at [597, 291] on b "bed" at bounding box center [603, 289] width 13 height 9
click at [835, 315] on div "Chagas can cause anything from mild headaches to eventual [MEDICAL_DATA] . The …" at bounding box center [533, 306] width 762 height 172
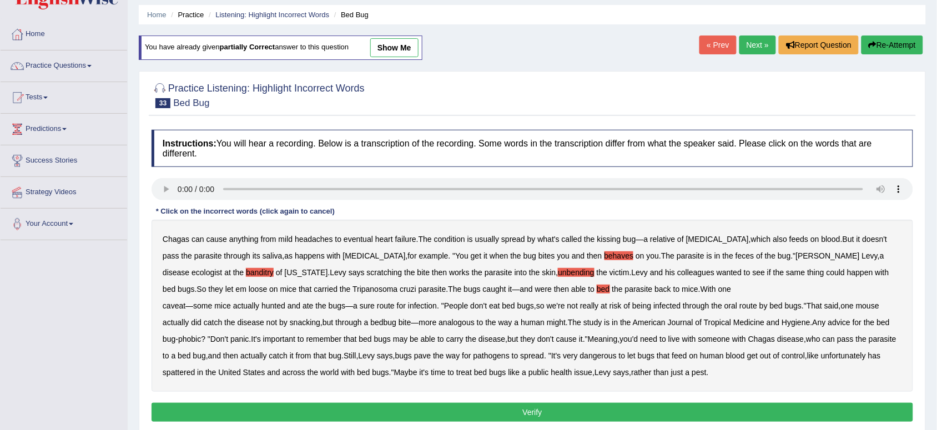
click at [789, 308] on b "bugs" at bounding box center [793, 305] width 17 height 9
click at [195, 370] on b "spattered" at bounding box center [179, 372] width 32 height 9
drag, startPoint x: 581, startPoint y: 386, endPoint x: 529, endPoint y: 414, distance: 58.6
click at [529, 414] on div "Instructions: You will hear a recording. Below is a transcription of the record…" at bounding box center [532, 277] width 767 height 306
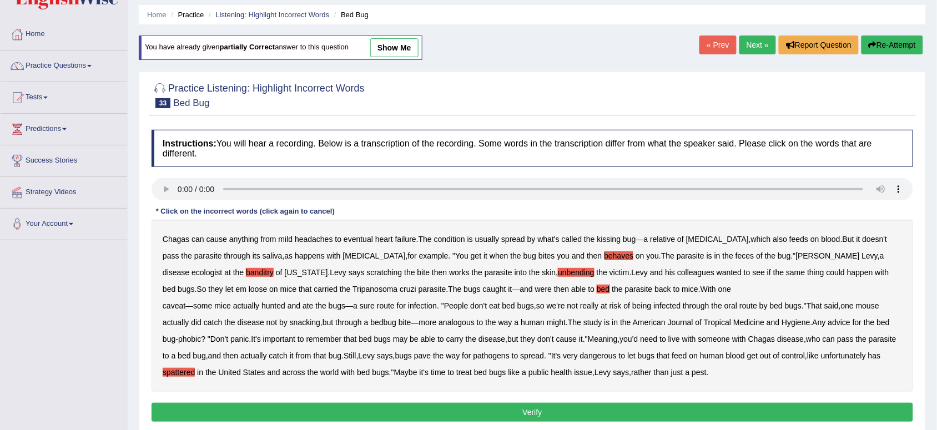
click at [530, 414] on button "Verify" at bounding box center [533, 412] width 762 height 19
